Goal: Check status: Check status

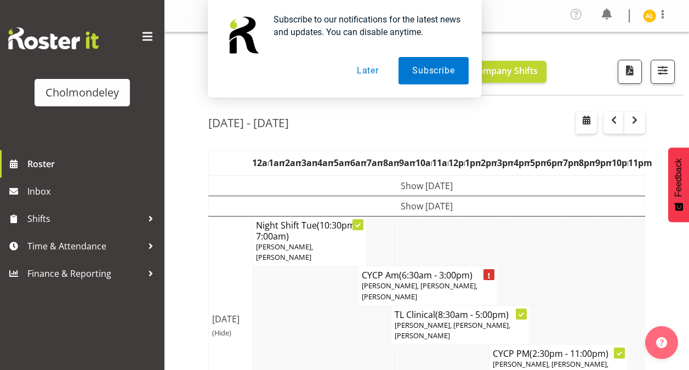
click at [367, 69] on button "Later" at bounding box center [367, 70] width 49 height 27
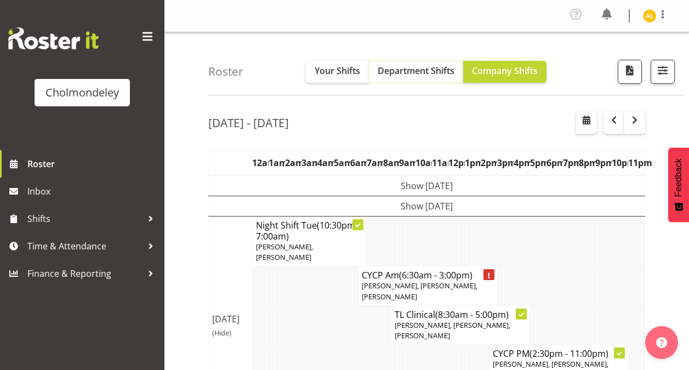
click at [441, 71] on span "Department Shifts" at bounding box center [416, 71] width 77 height 12
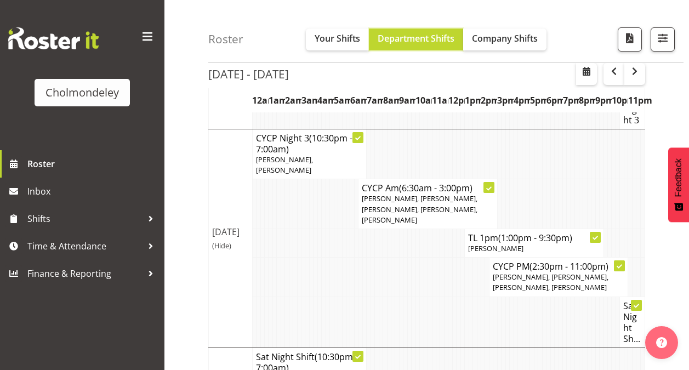
scroll to position [805, 0]
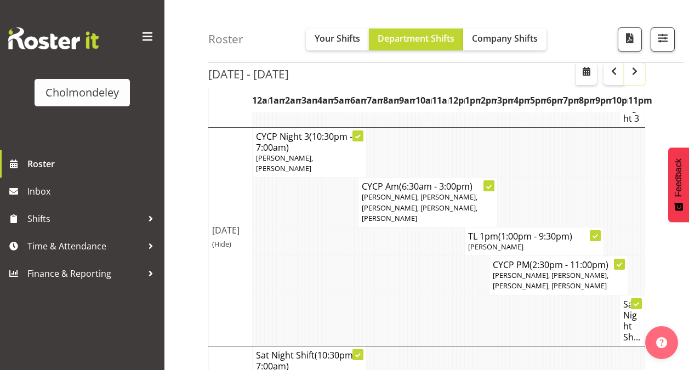
click at [634, 71] on span "button" at bounding box center [634, 71] width 13 height 13
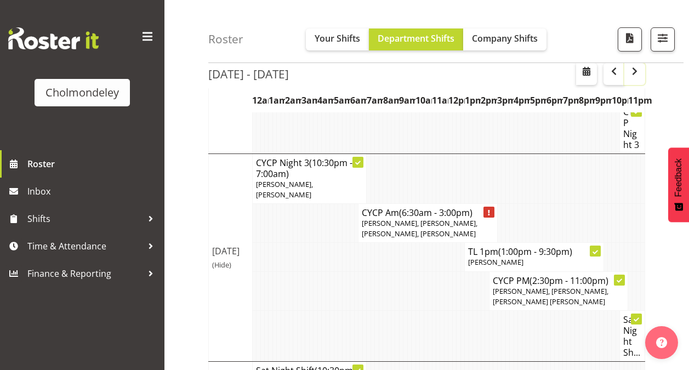
scroll to position [1166, 0]
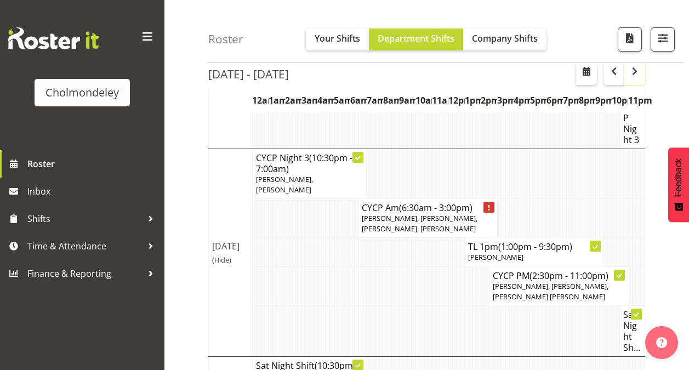
click at [636, 77] on span "button" at bounding box center [634, 71] width 13 height 13
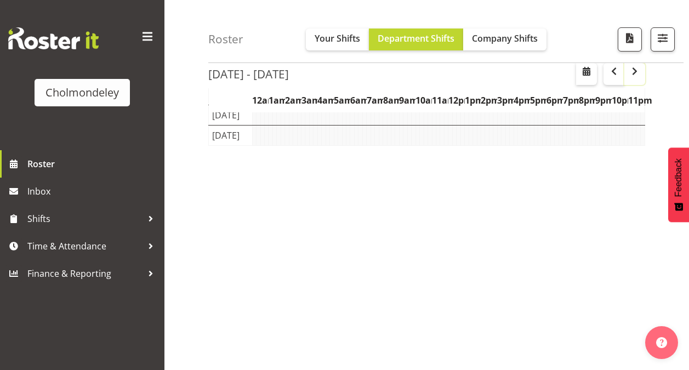
scroll to position [172, 0]
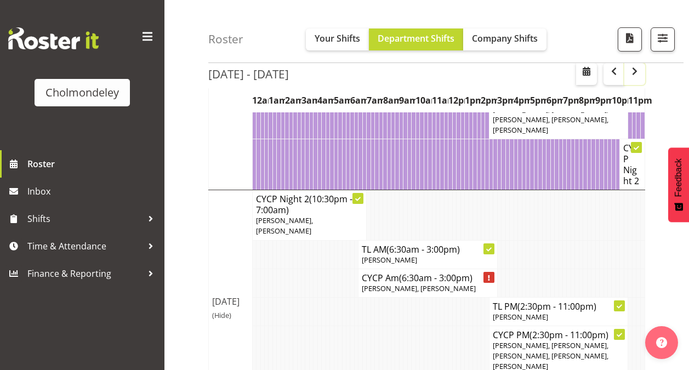
scroll to position [1135, 0]
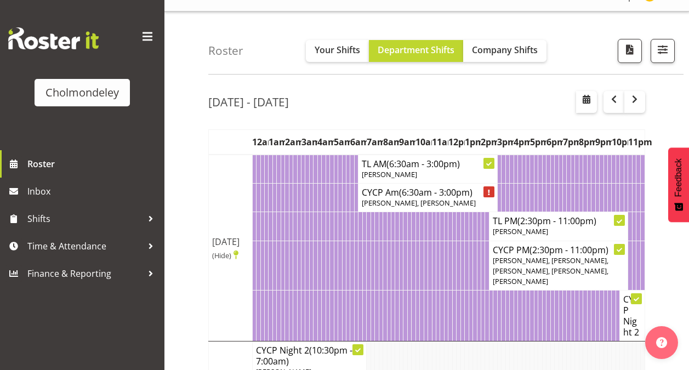
scroll to position [0, 0]
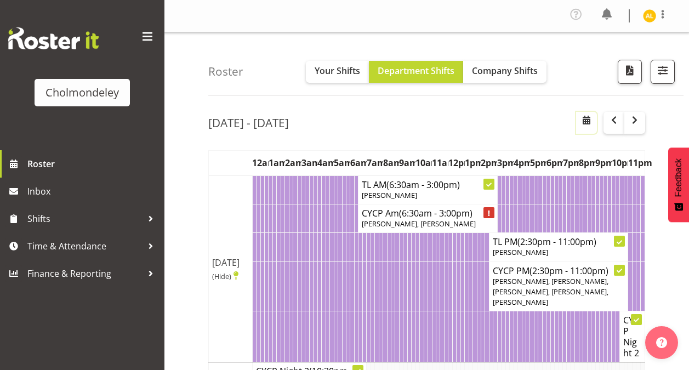
click at [588, 120] on span "button" at bounding box center [586, 119] width 13 height 13
select select "8"
select select "2025"
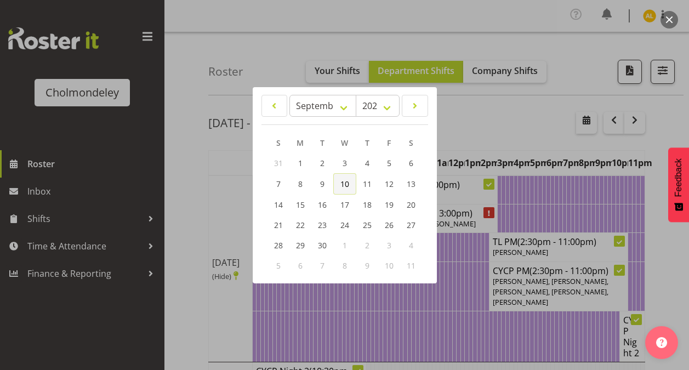
click at [339, 187] on link "10" at bounding box center [344, 183] width 23 height 21
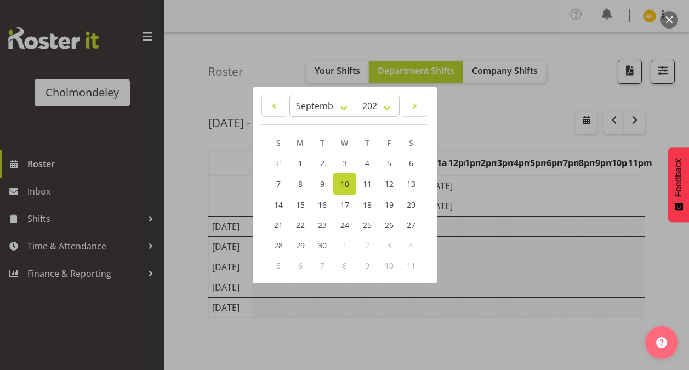
click at [518, 131] on div at bounding box center [344, 185] width 689 height 370
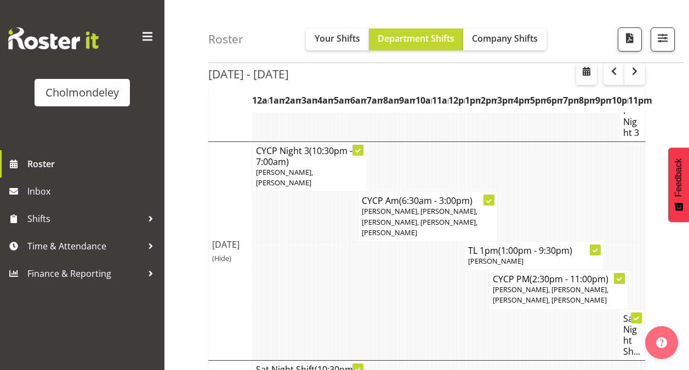
scroll to position [805, 0]
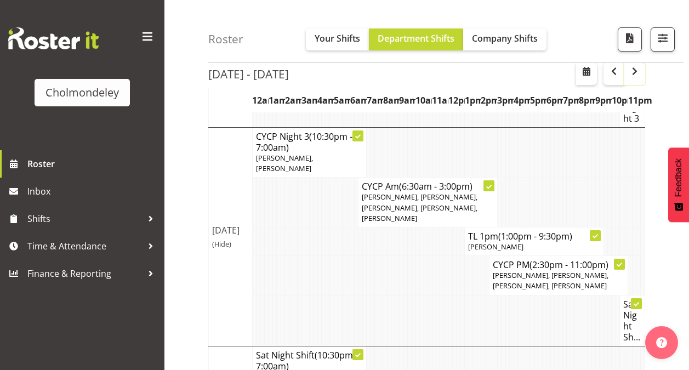
click at [634, 77] on span "button" at bounding box center [634, 71] width 13 height 13
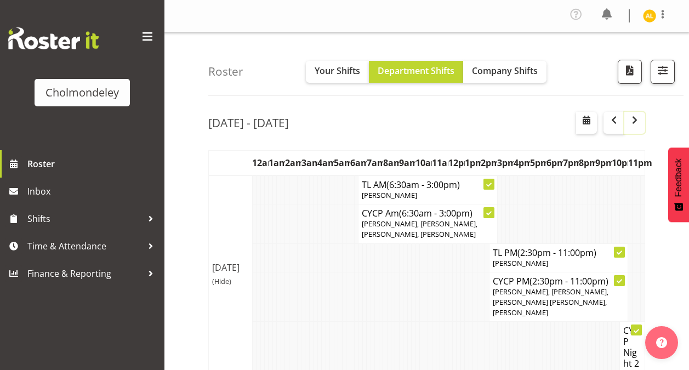
click at [634, 131] on button "button" at bounding box center [634, 123] width 21 height 22
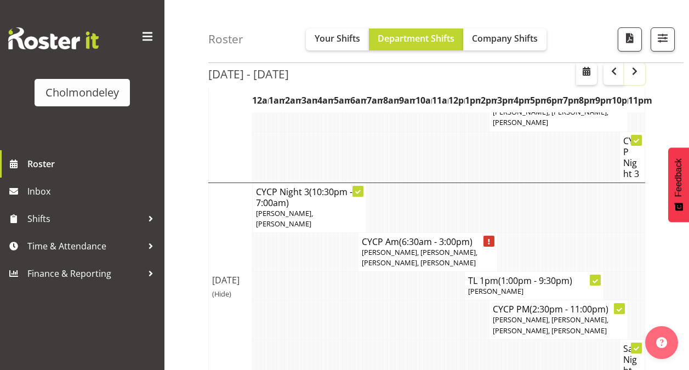
scroll to position [1135, 0]
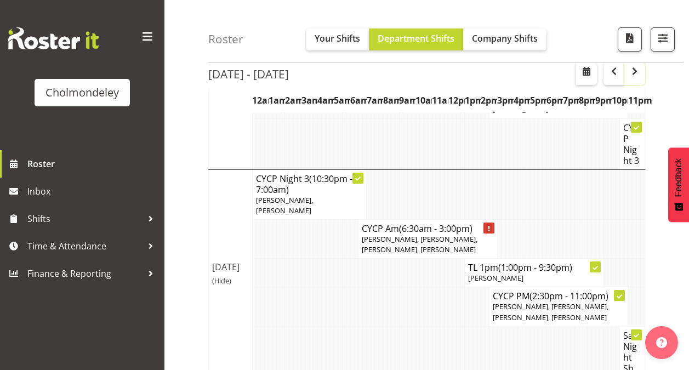
click at [635, 72] on span "button" at bounding box center [634, 71] width 13 height 13
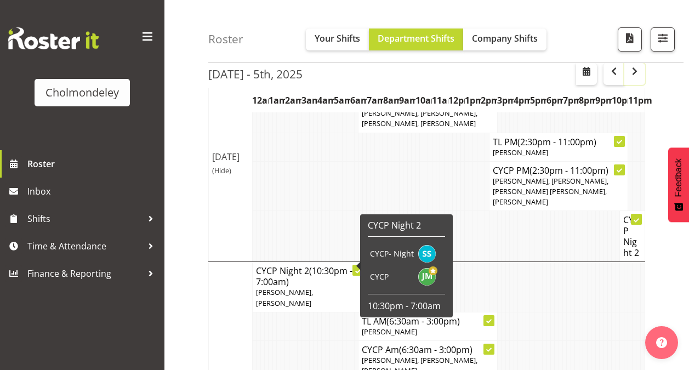
scroll to position [186, 0]
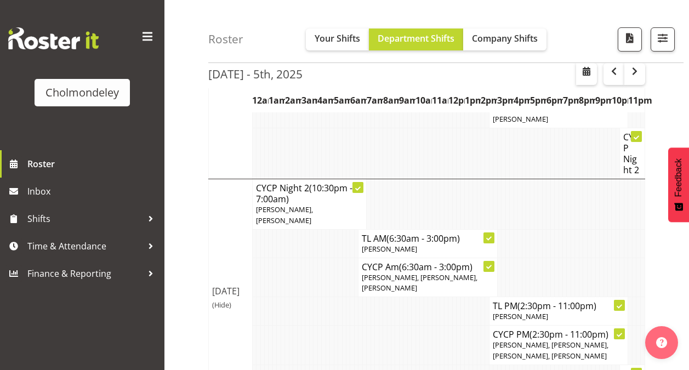
scroll to position [181, 0]
